Goal: Navigation & Orientation: Go to known website

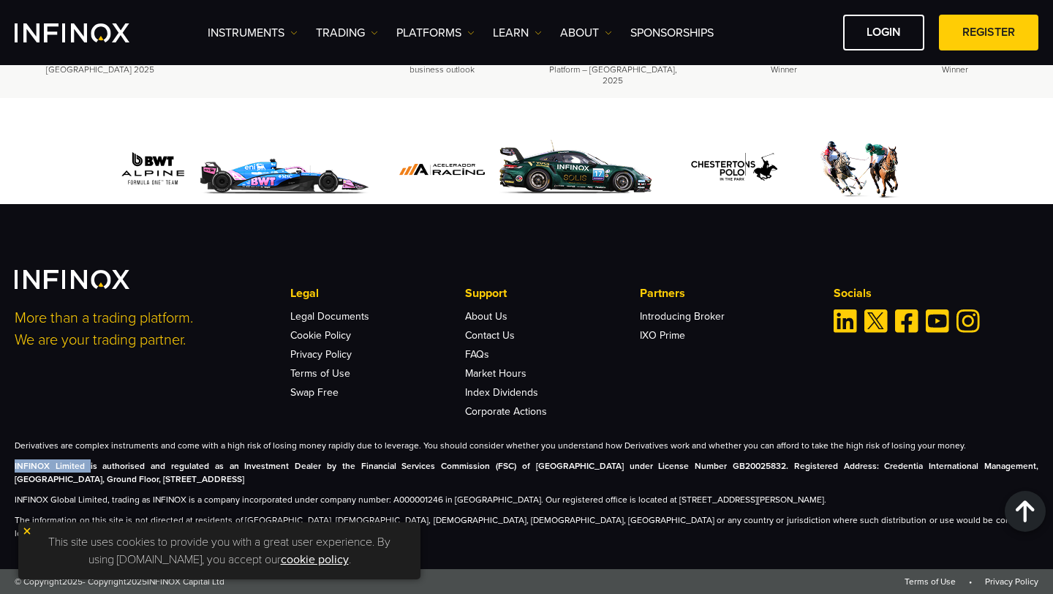
drag, startPoint x: 12, startPoint y: 479, endPoint x: 82, endPoint y: 480, distance: 69.5
click at [82, 480] on div "More than a trading platform. We are your trading partner. Legal Legal Document…" at bounding box center [526, 405] width 1053 height 270
copy strong "INFINOX Limited"
